Goal: Communication & Community: Participate in discussion

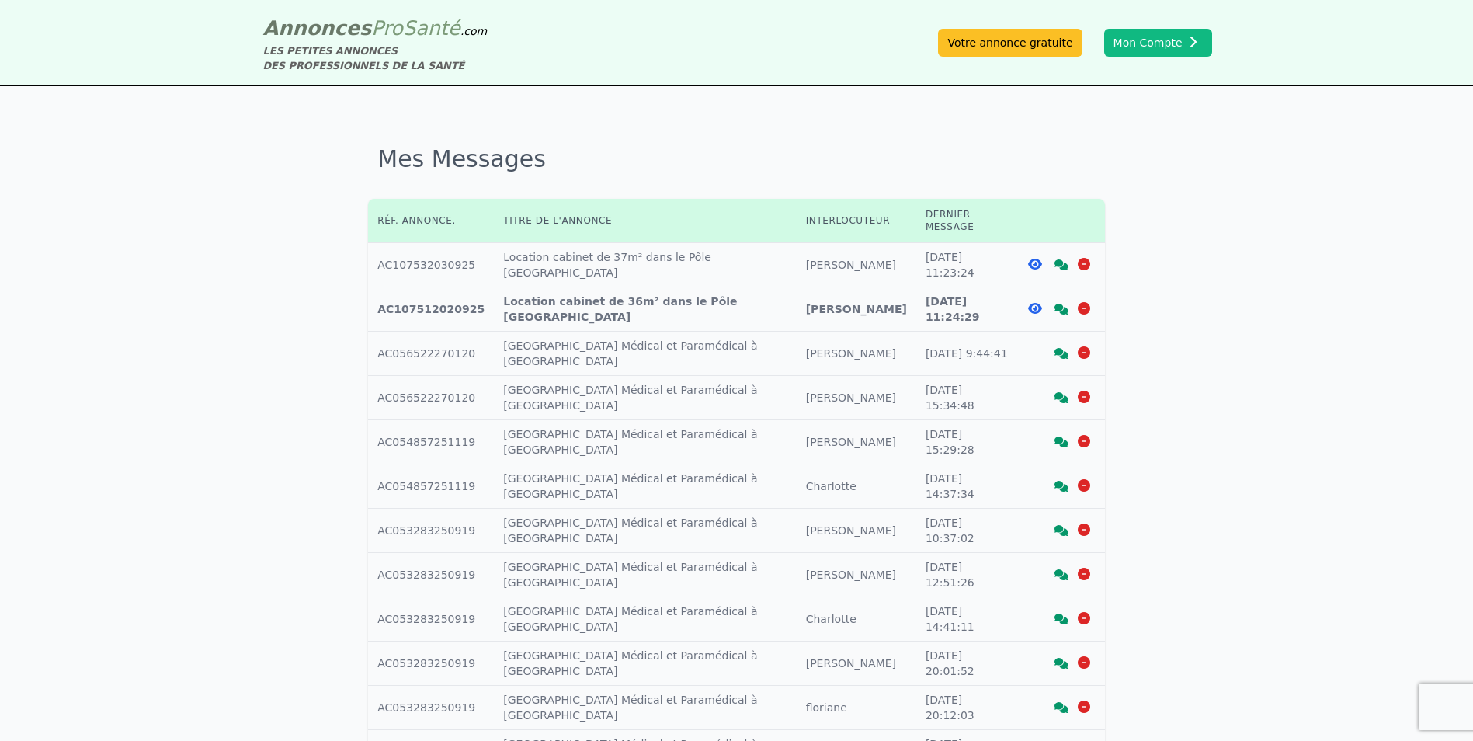
click at [949, 245] on td "Dernier message : [DATE] 11:23:24" at bounding box center [967, 265] width 102 height 44
click at [1064, 259] on icon at bounding box center [1062, 264] width 14 height 11
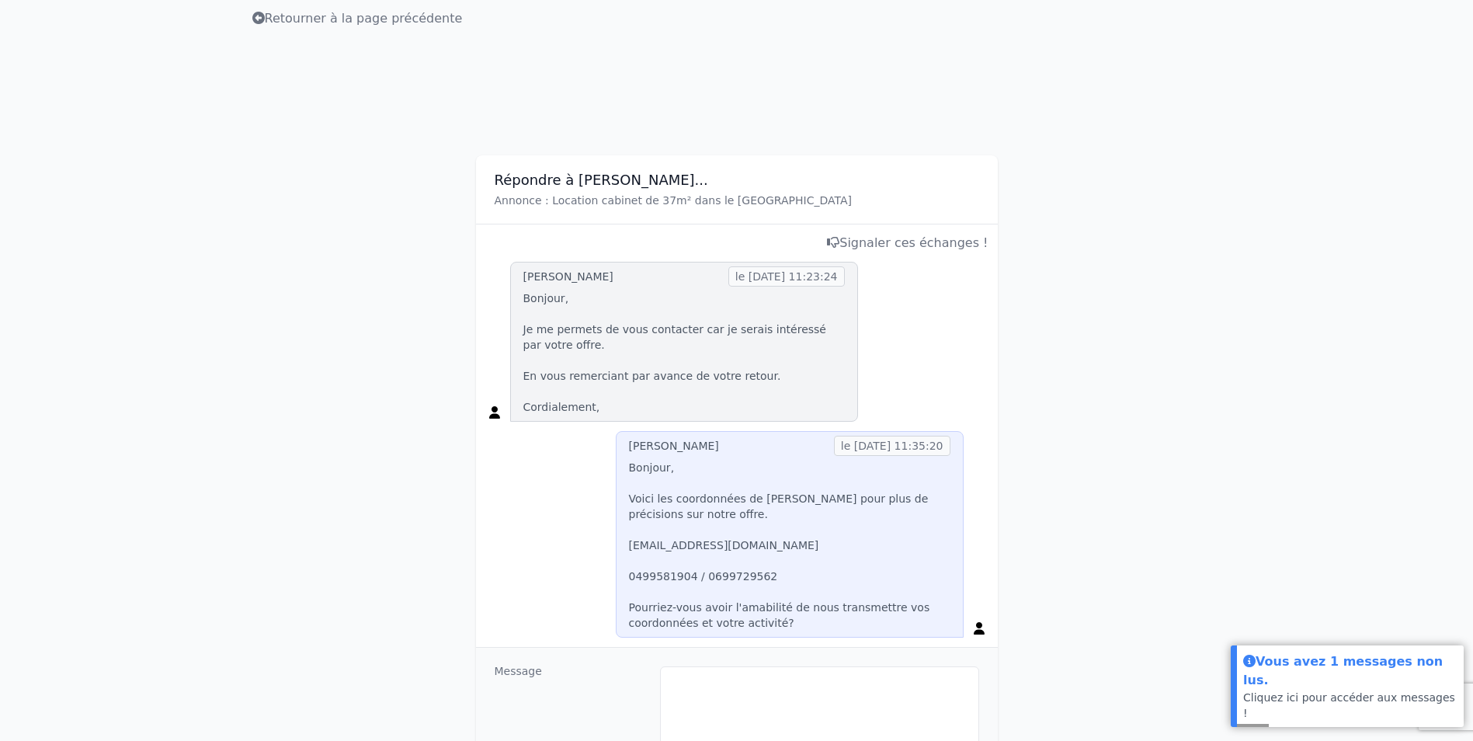
scroll to position [78, 0]
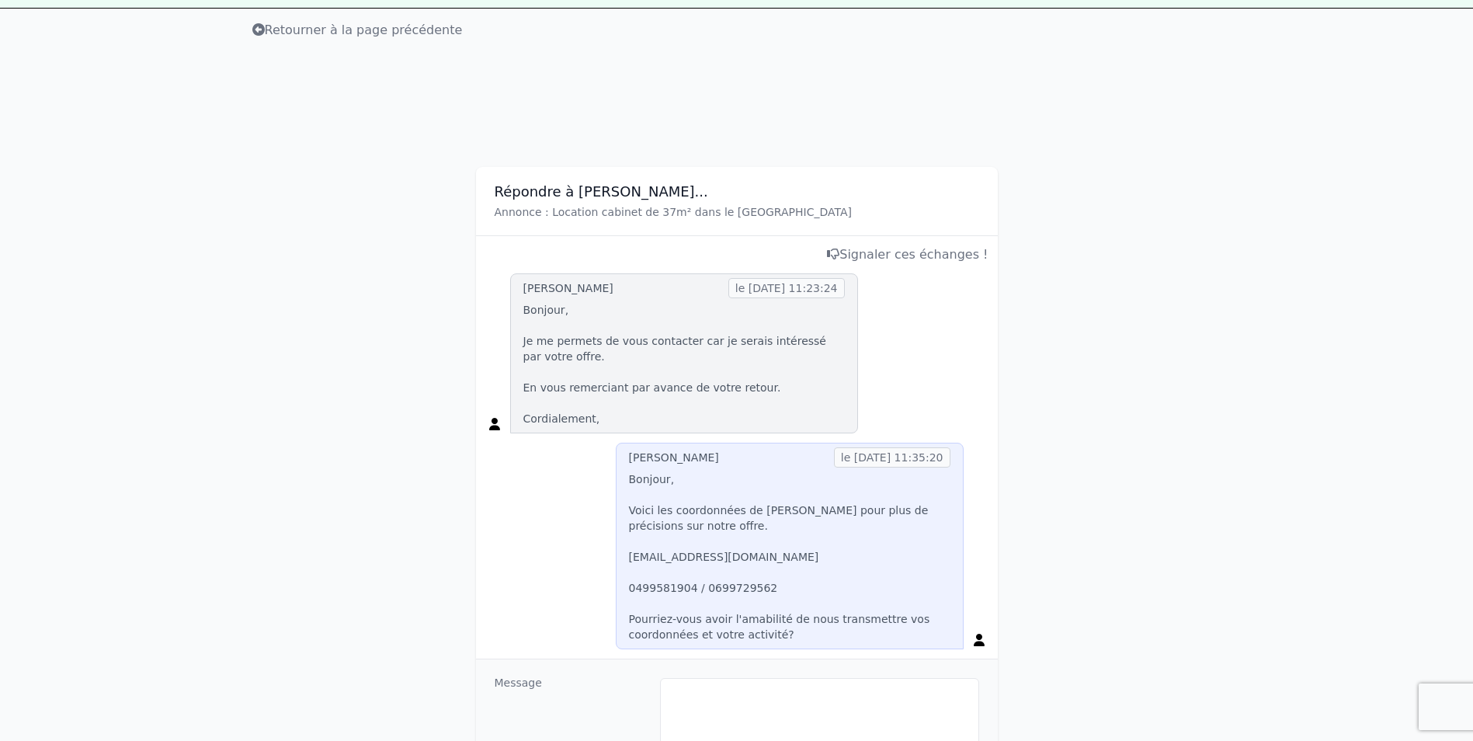
click at [586, 205] on p "Annonce : Location cabinet de 37m² dans le [GEOGRAPHIC_DATA]" at bounding box center [737, 212] width 485 height 16
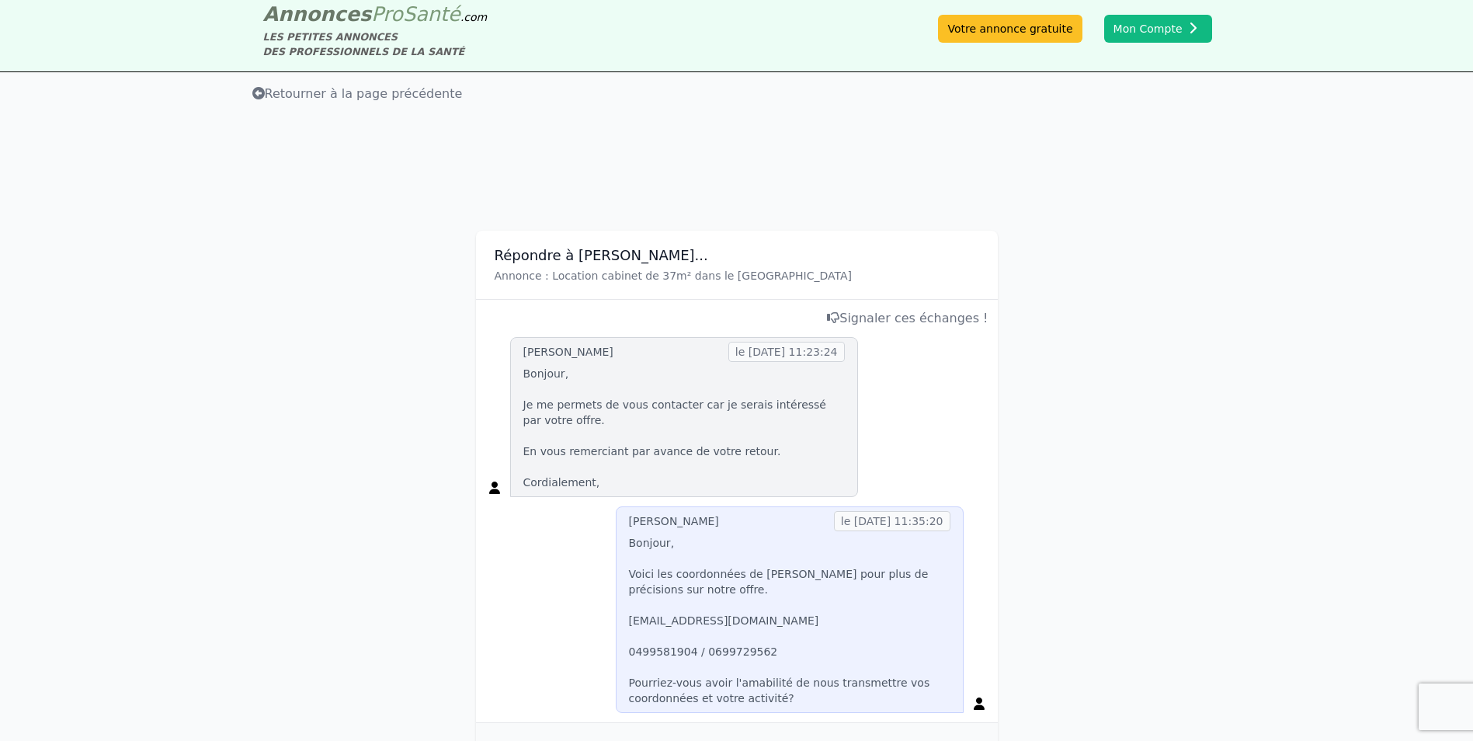
scroll to position [9, 0]
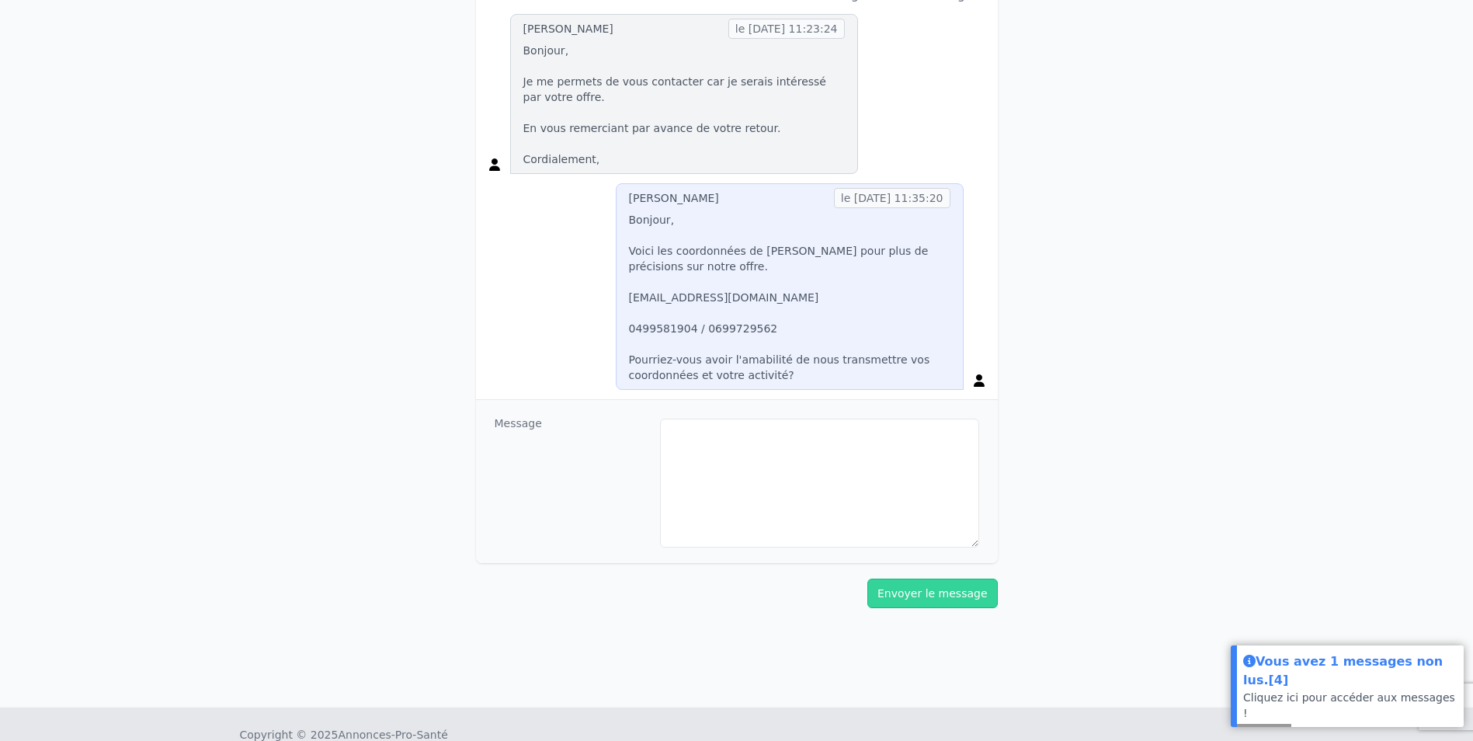
scroll to position [311, 0]
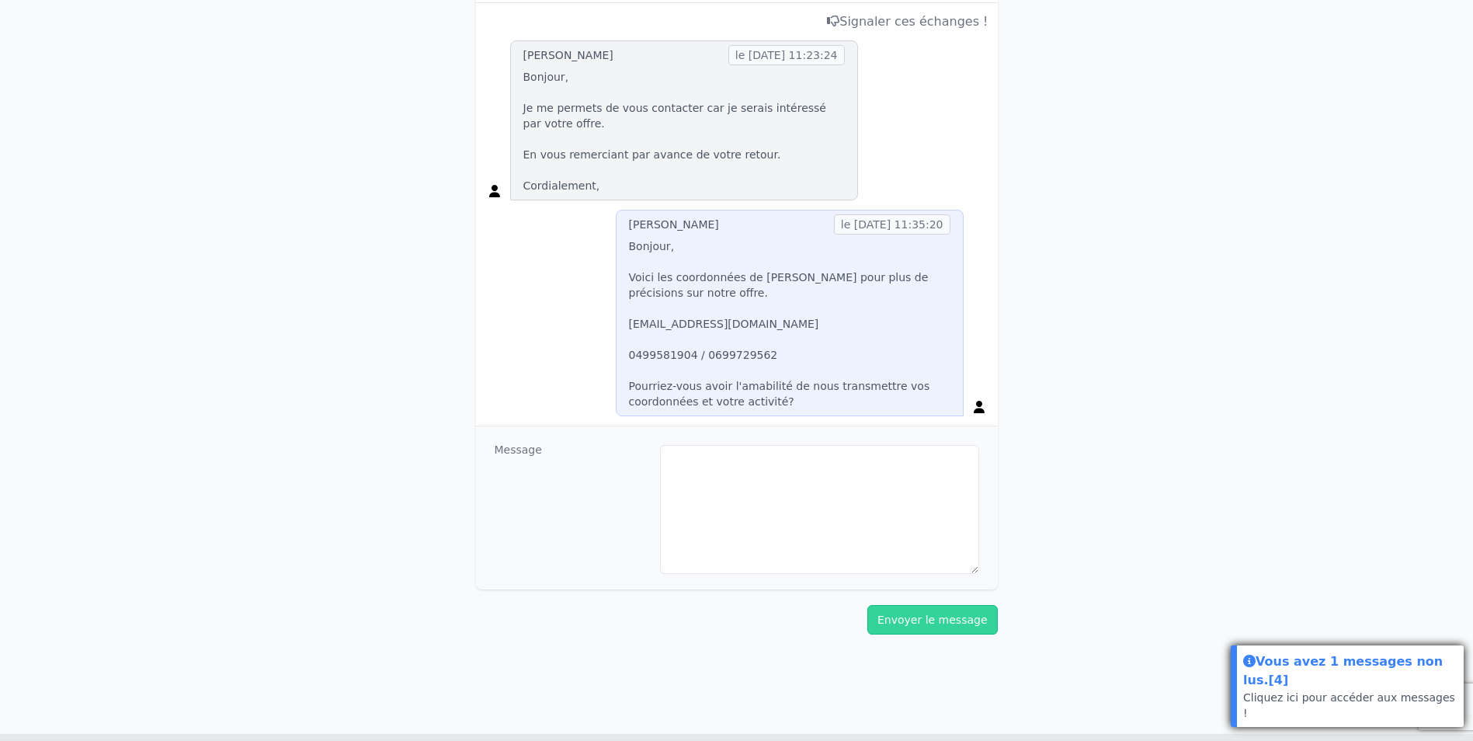
click at [1376, 690] on div "Vous avez 1 messages non lus. [4]" at bounding box center [1350, 671] width 214 height 38
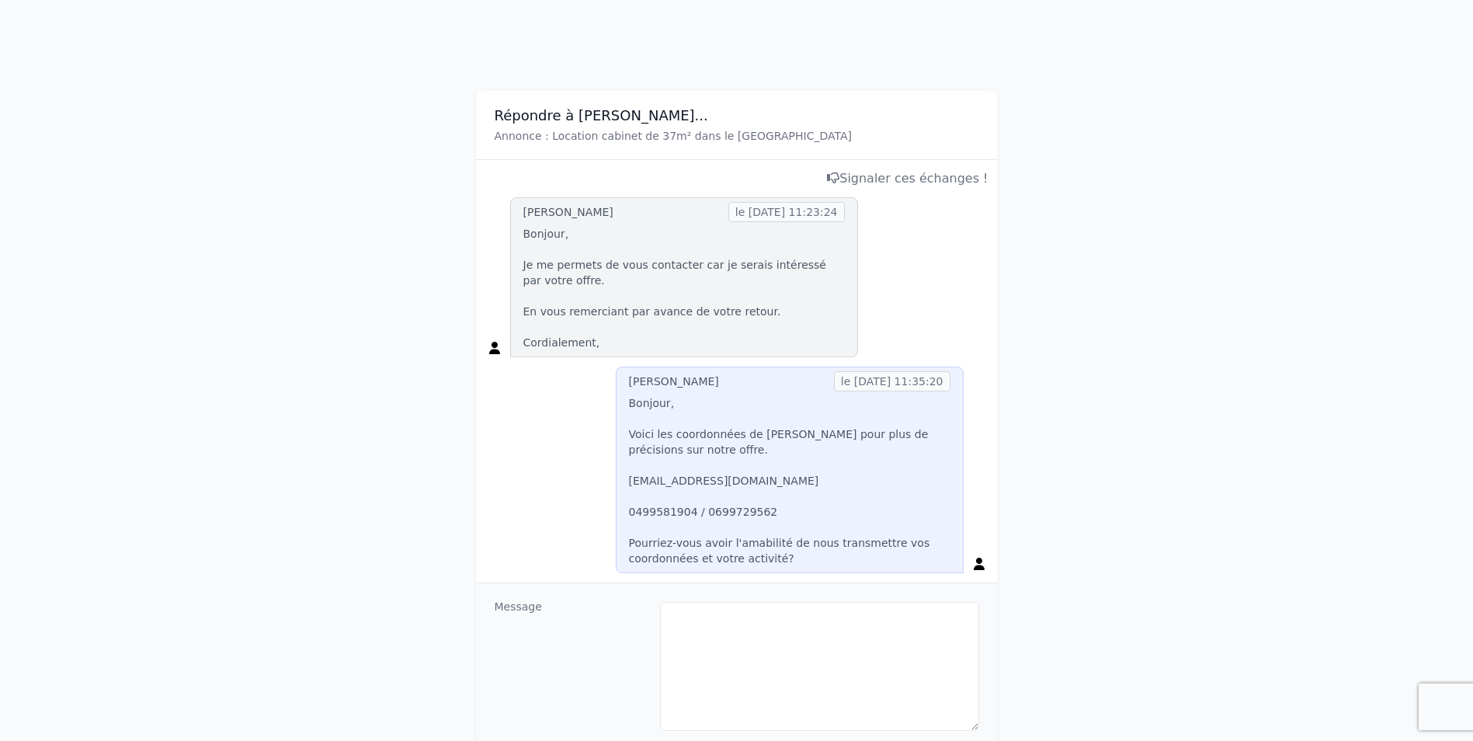
scroll to position [0, 0]
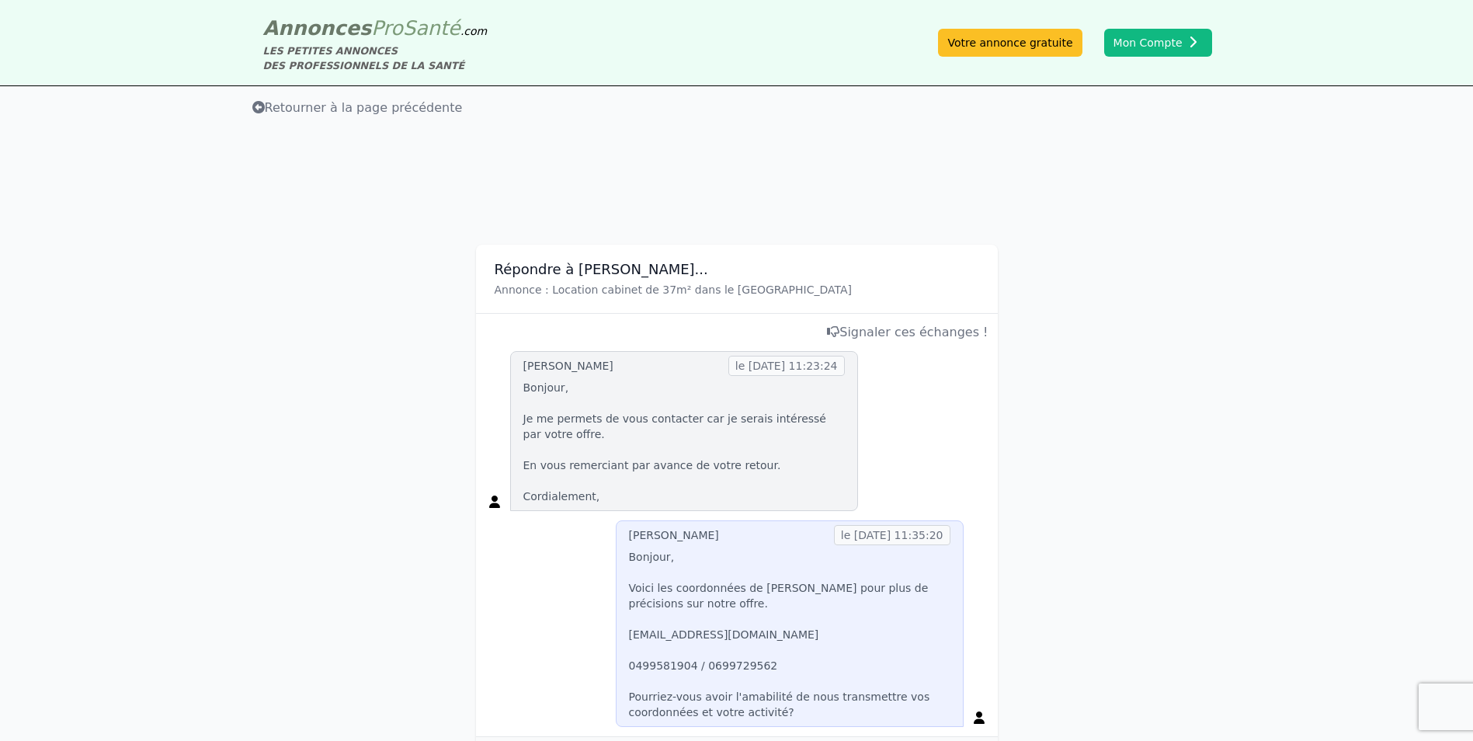
click at [321, 108] on span "Retourner à la page précédente" at bounding box center [357, 107] width 210 height 15
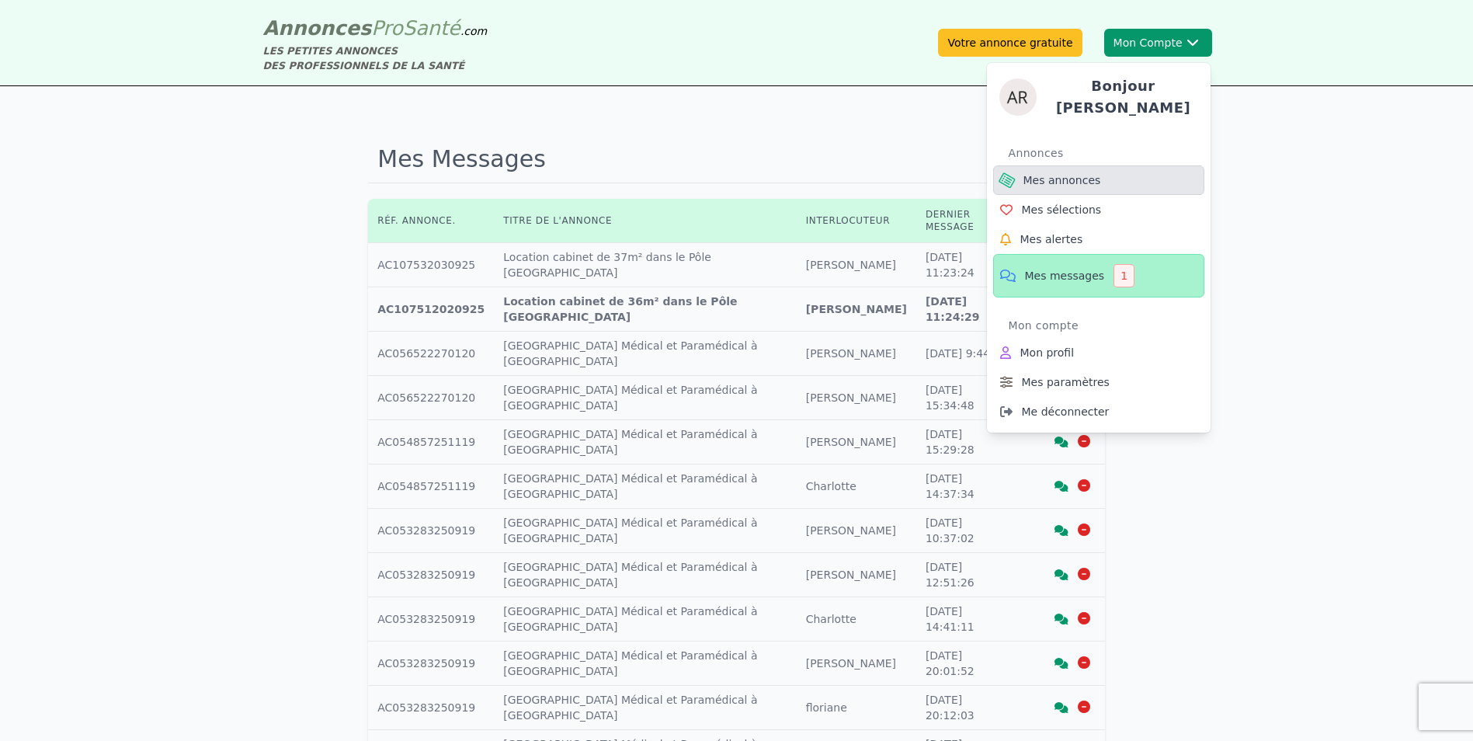
click at [1077, 175] on span "Mes annonces" at bounding box center [1062, 180] width 78 height 16
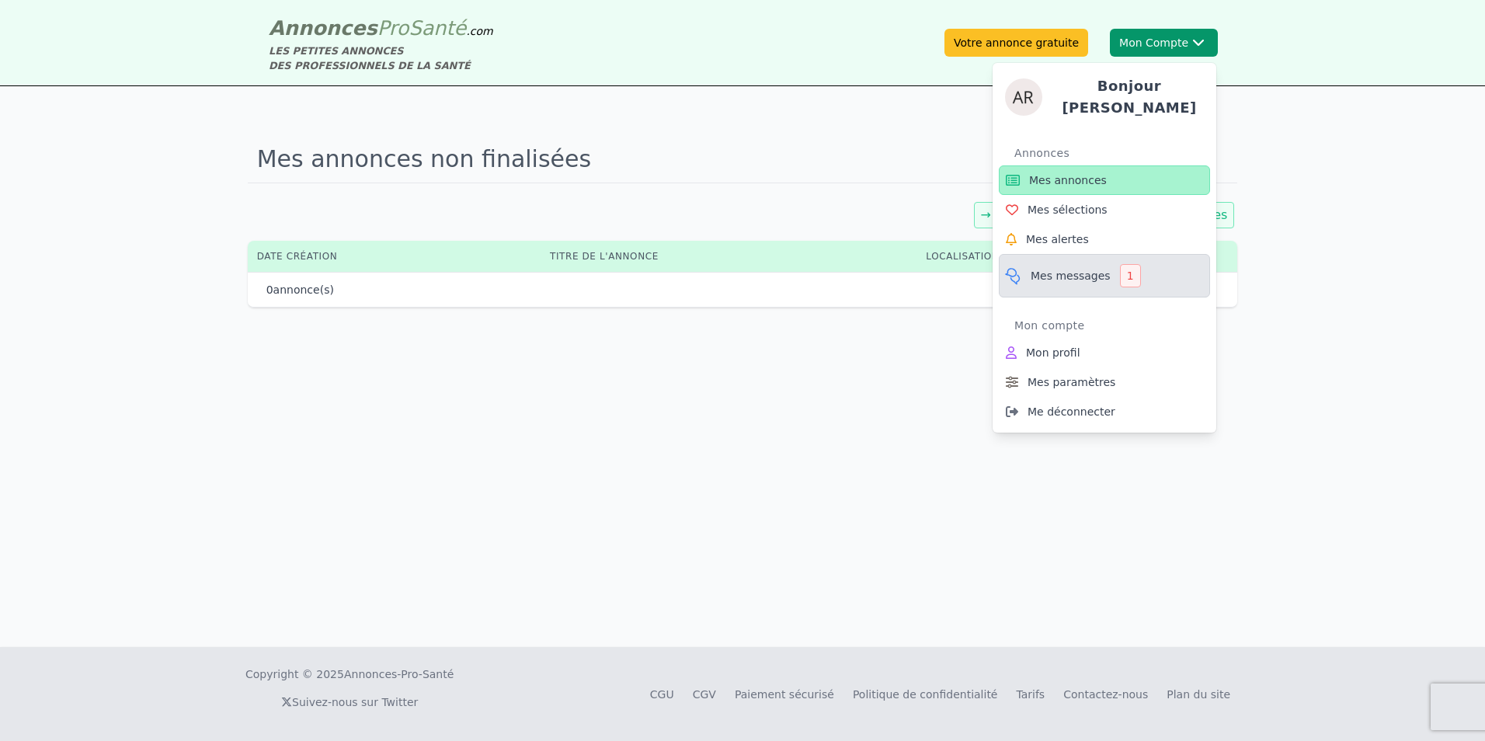
click at [1066, 268] on span "Mes messages" at bounding box center [1070, 276] width 80 height 16
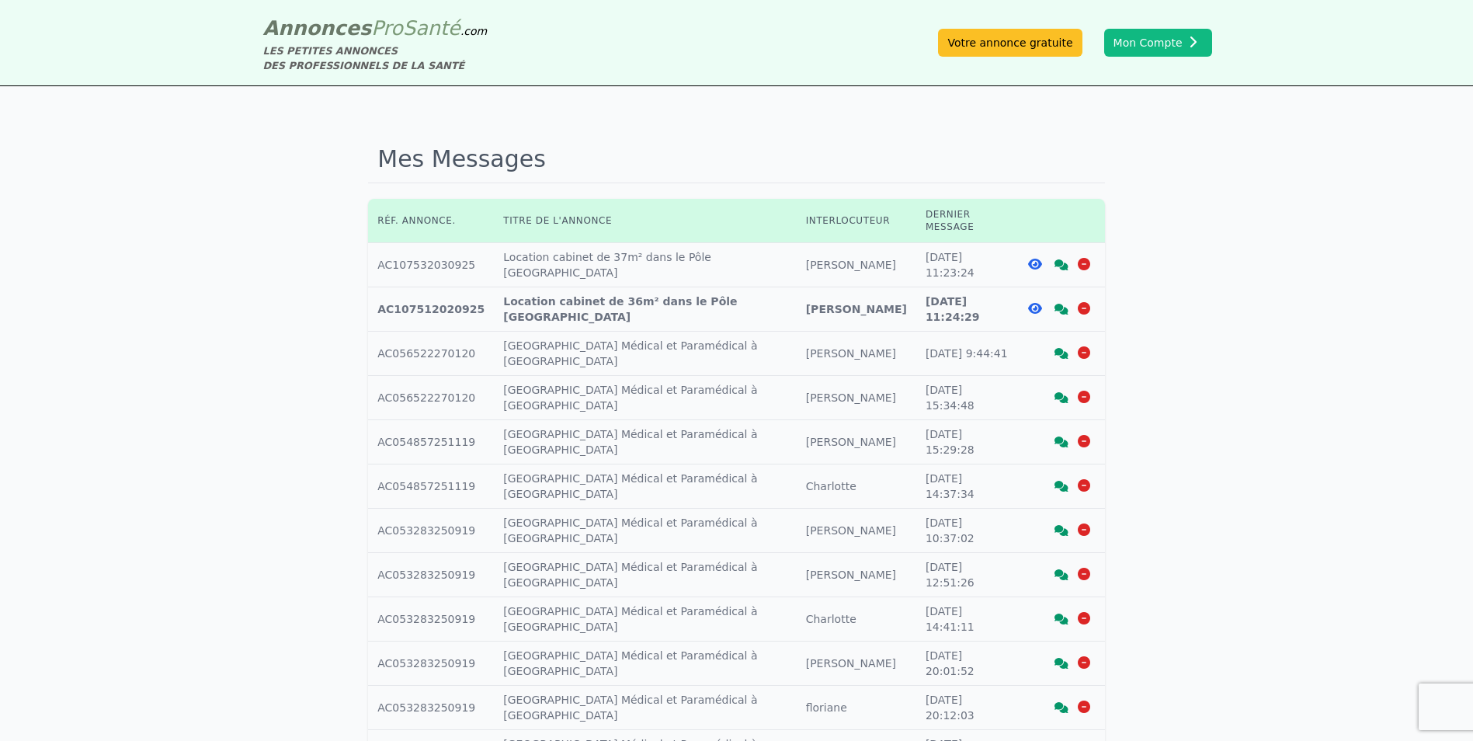
click at [1059, 304] on icon at bounding box center [1062, 309] width 14 height 11
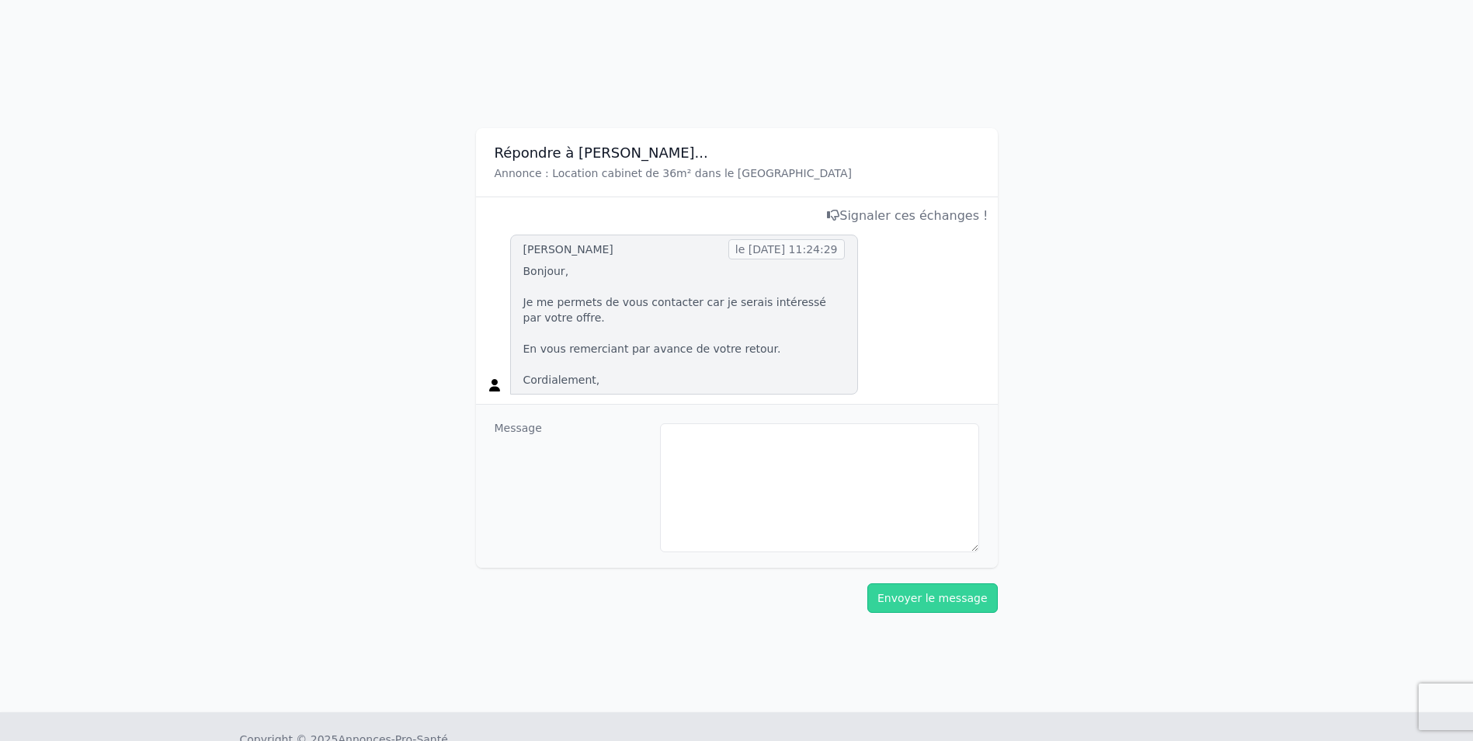
scroll to position [26, 0]
